Goal: Task Accomplishment & Management: Manage account settings

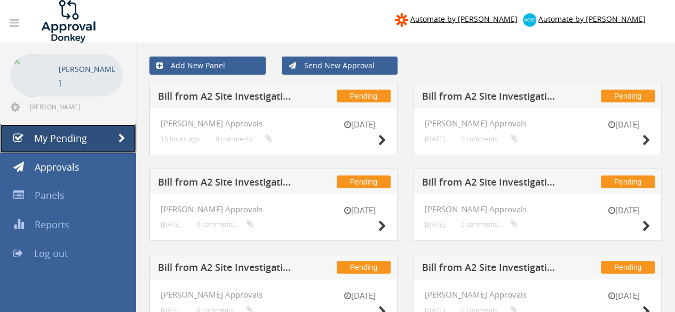
click at [122, 138] on span at bounding box center [122, 139] width 7 height 10
click at [17, 106] on icon at bounding box center [15, 107] width 9 height 11
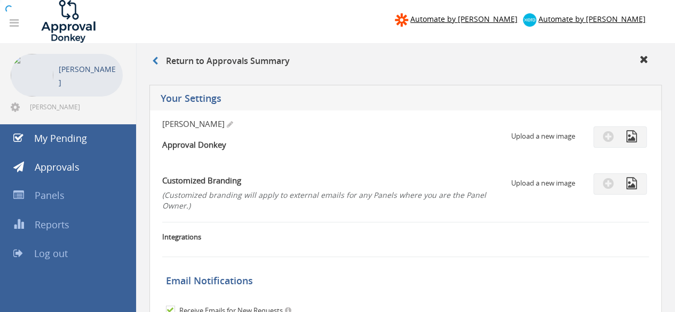
checkbox input "true"
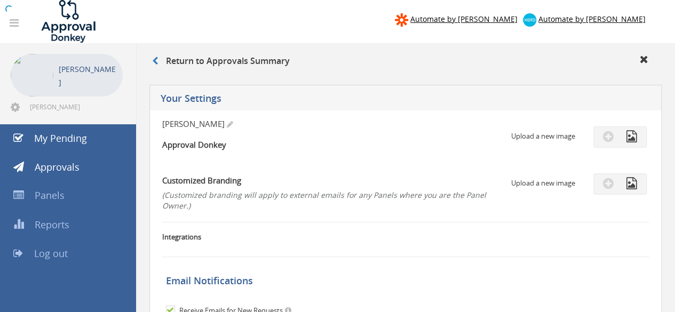
checkbox input "true"
select select "number:1"
checkbox input "true"
type input "[DATE]"
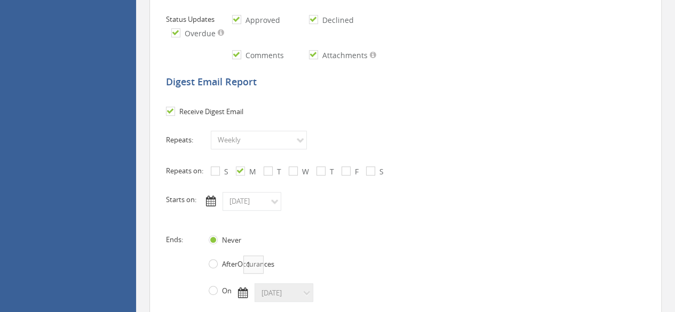
scroll to position [374, 0]
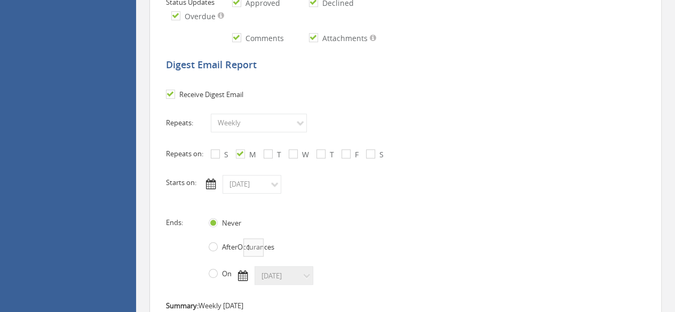
click at [171, 93] on input "Receive Digest Email" at bounding box center [169, 94] width 7 height 7
checkbox input "false"
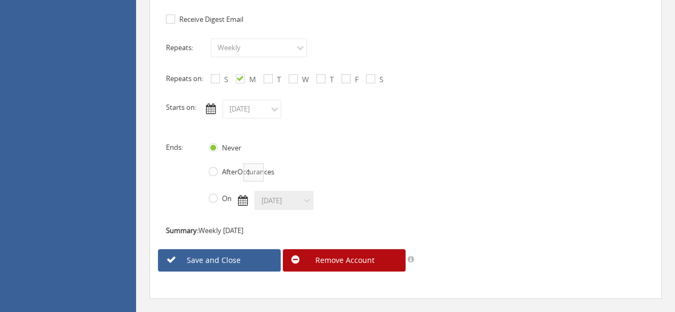
scroll to position [470, 0]
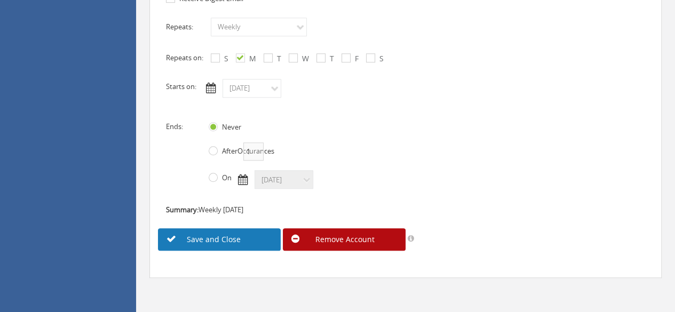
click at [233, 233] on link "Save and Close" at bounding box center [219, 240] width 123 height 22
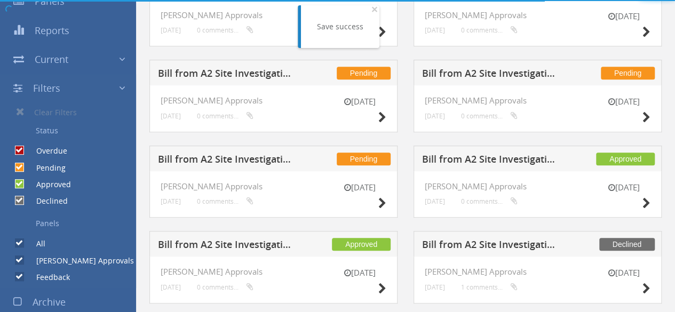
scroll to position [470, 0]
